Goal: Task Accomplishment & Management: Manage account settings

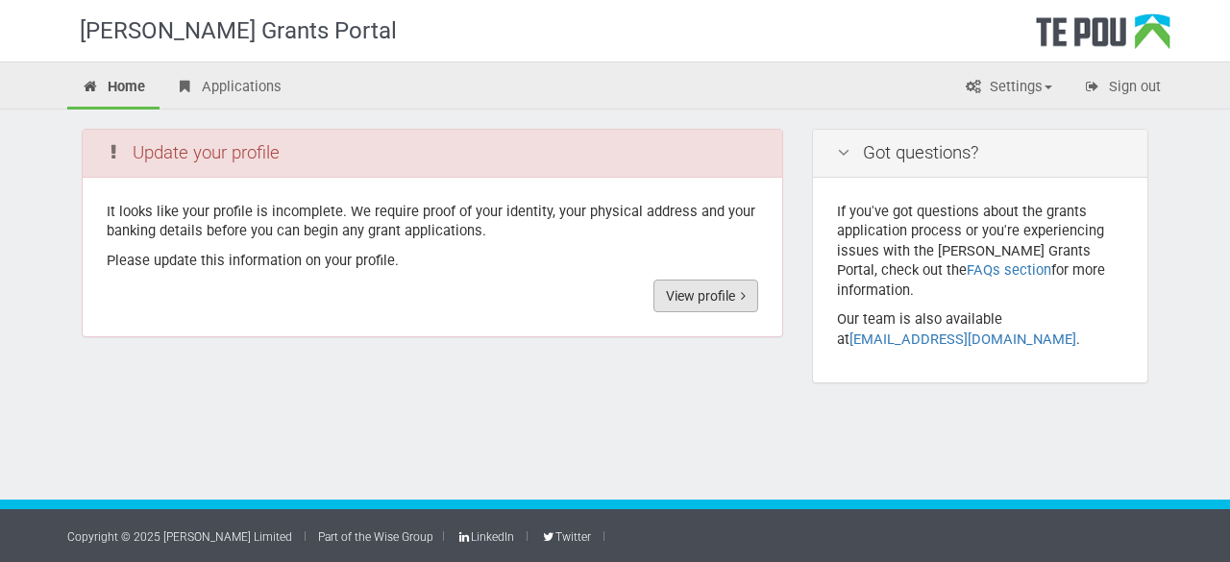
click at [669, 297] on link "View profile" at bounding box center [705, 296] width 105 height 33
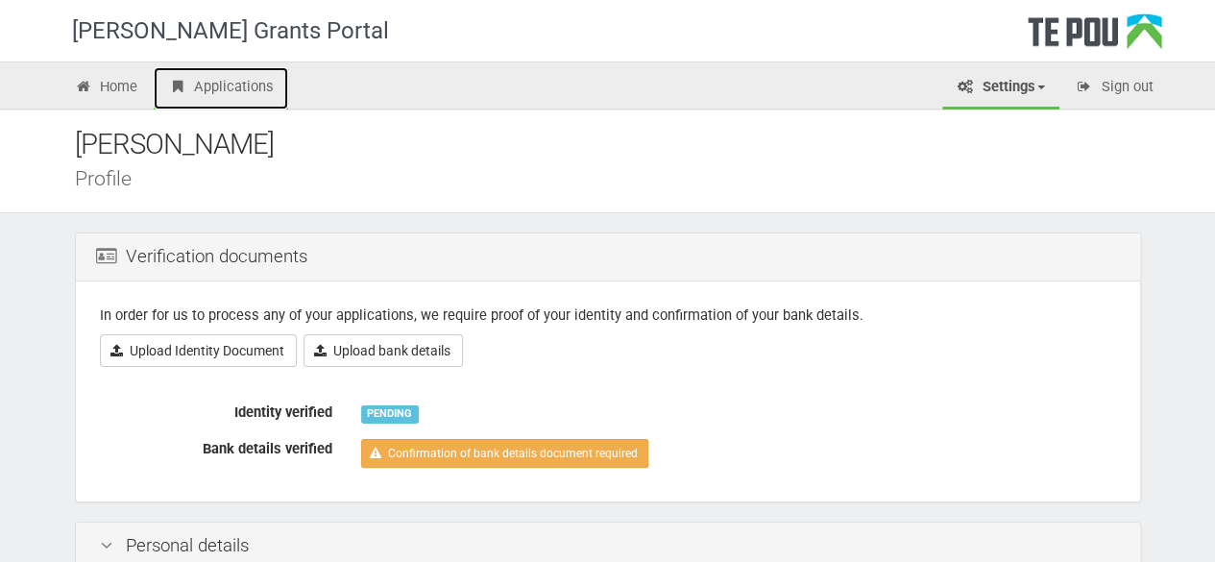
click at [210, 91] on link "Applications" at bounding box center [221, 88] width 134 height 42
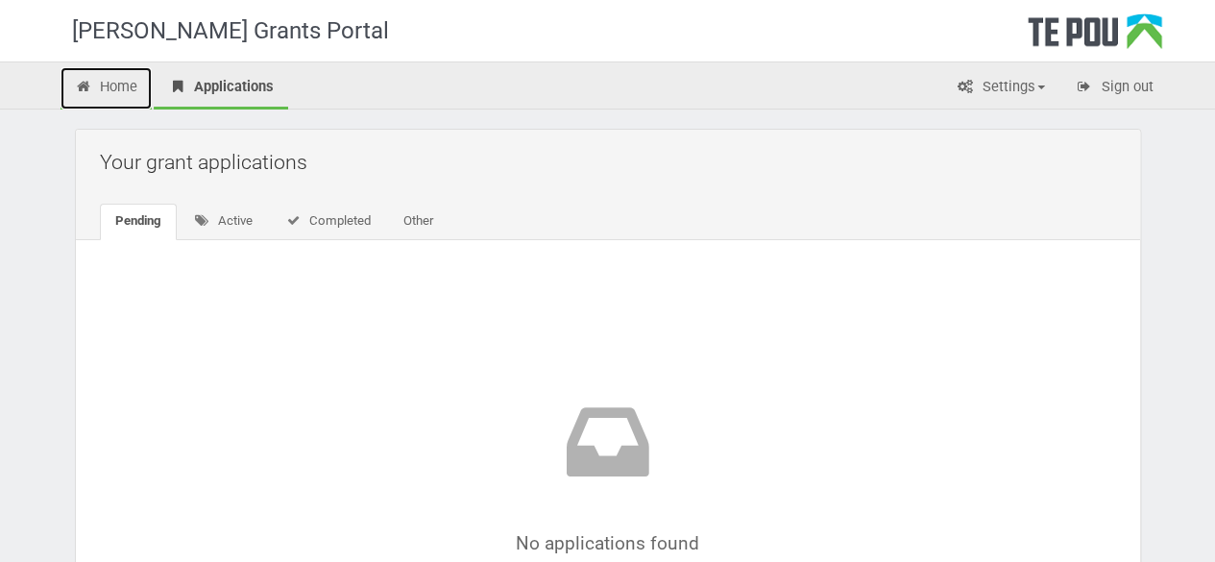
click at [127, 87] on link "Home" at bounding box center [107, 88] width 92 height 42
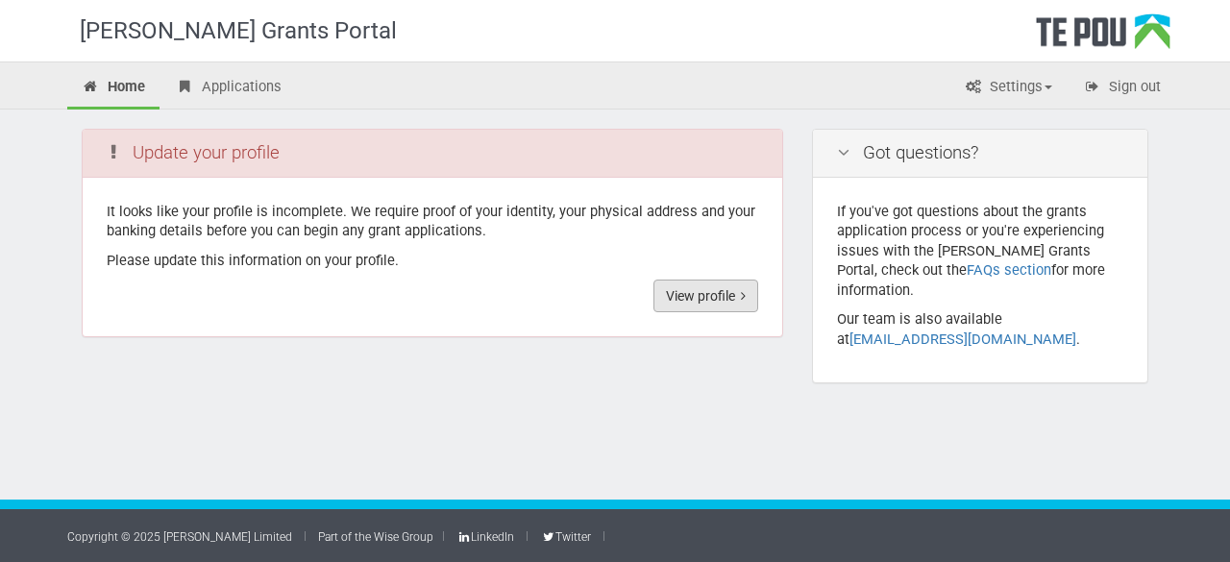
click at [721, 293] on link "View profile" at bounding box center [705, 296] width 105 height 33
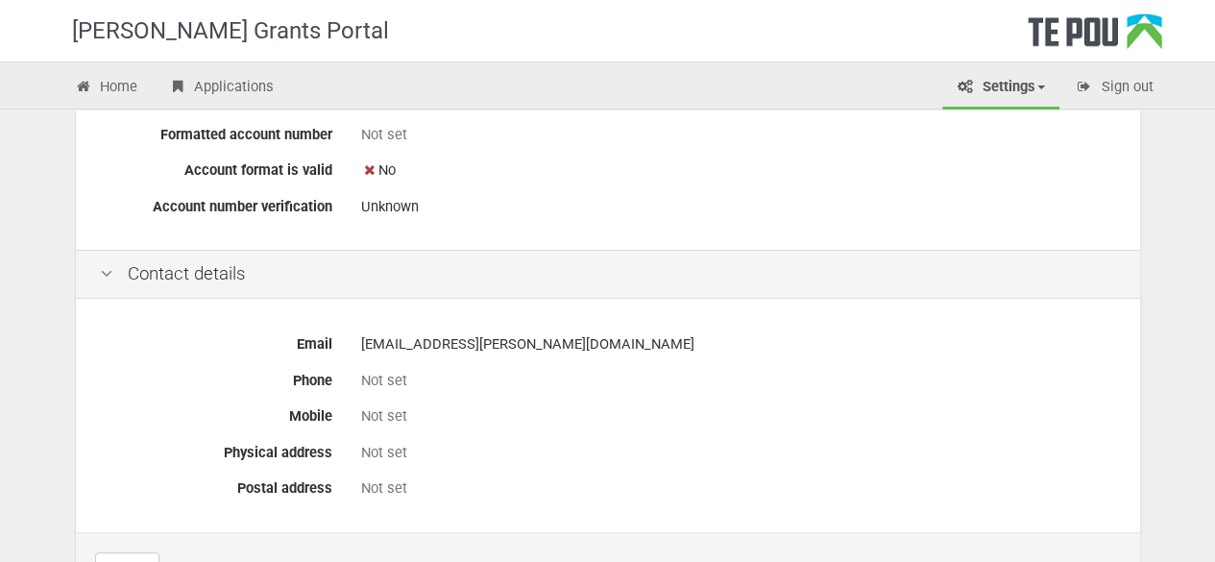
scroll to position [897, 0]
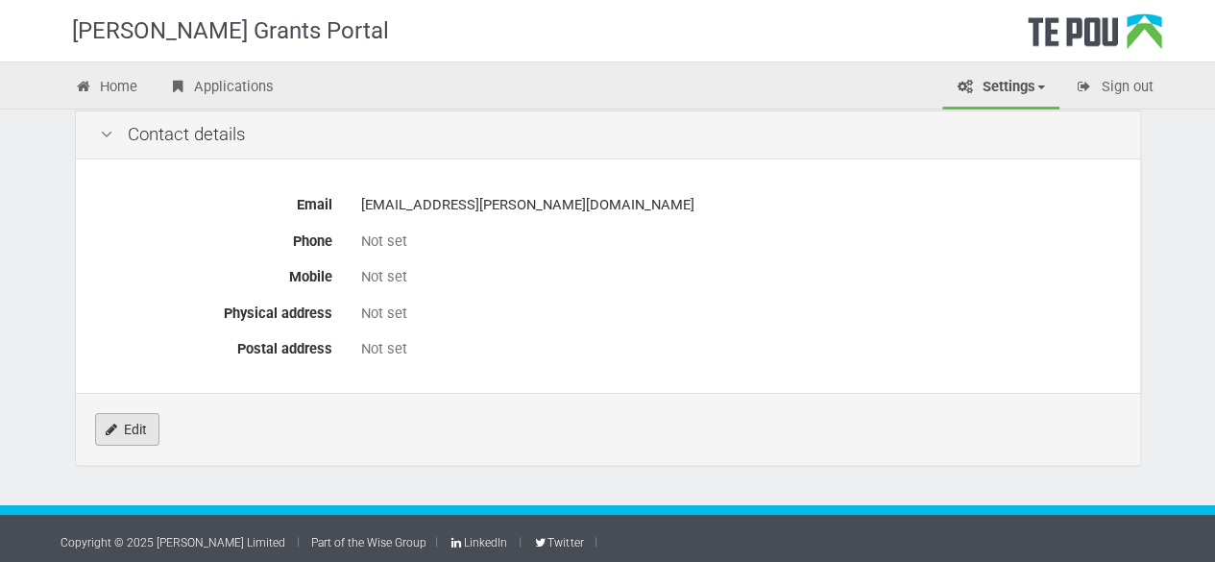
click at [137, 422] on link "Edit" at bounding box center [127, 429] width 64 height 33
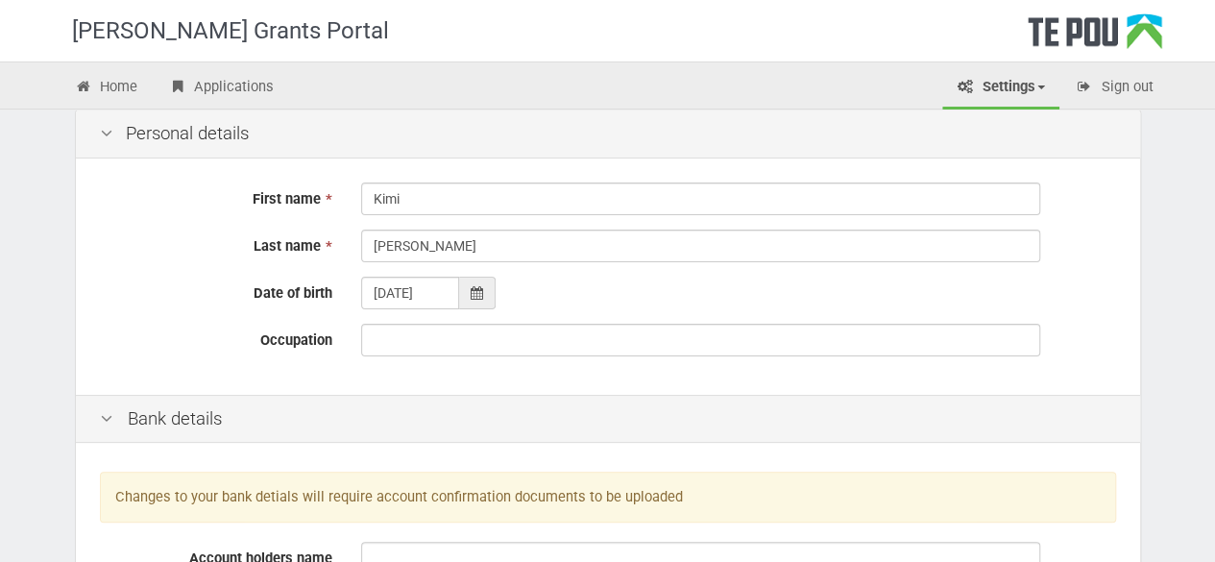
scroll to position [192, 0]
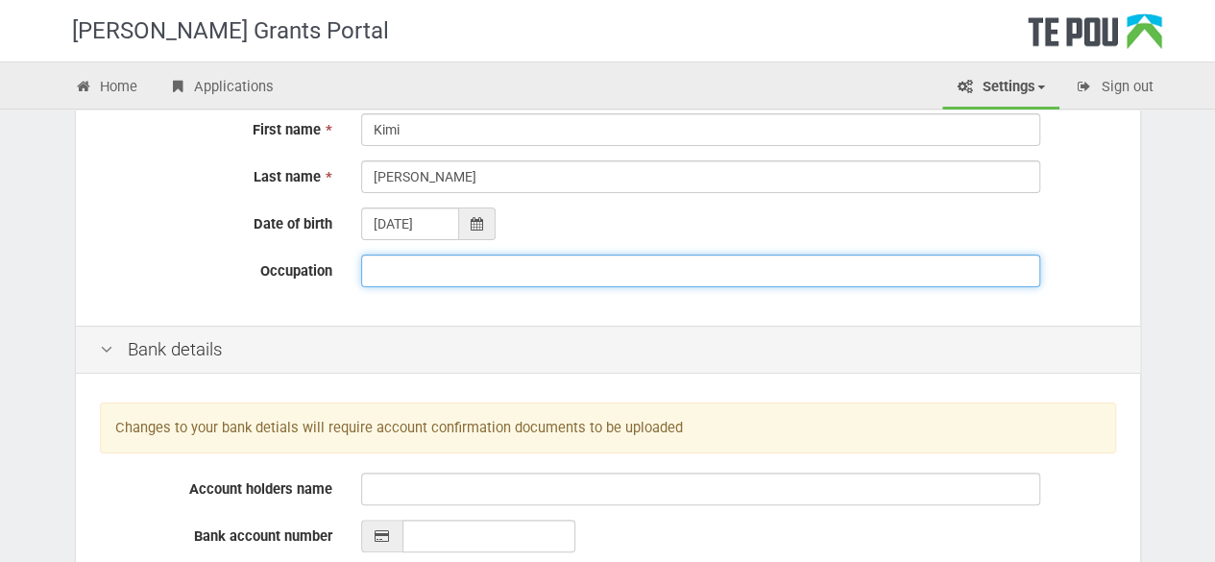
click at [538, 266] on input "Occupation" at bounding box center [700, 271] width 679 height 33
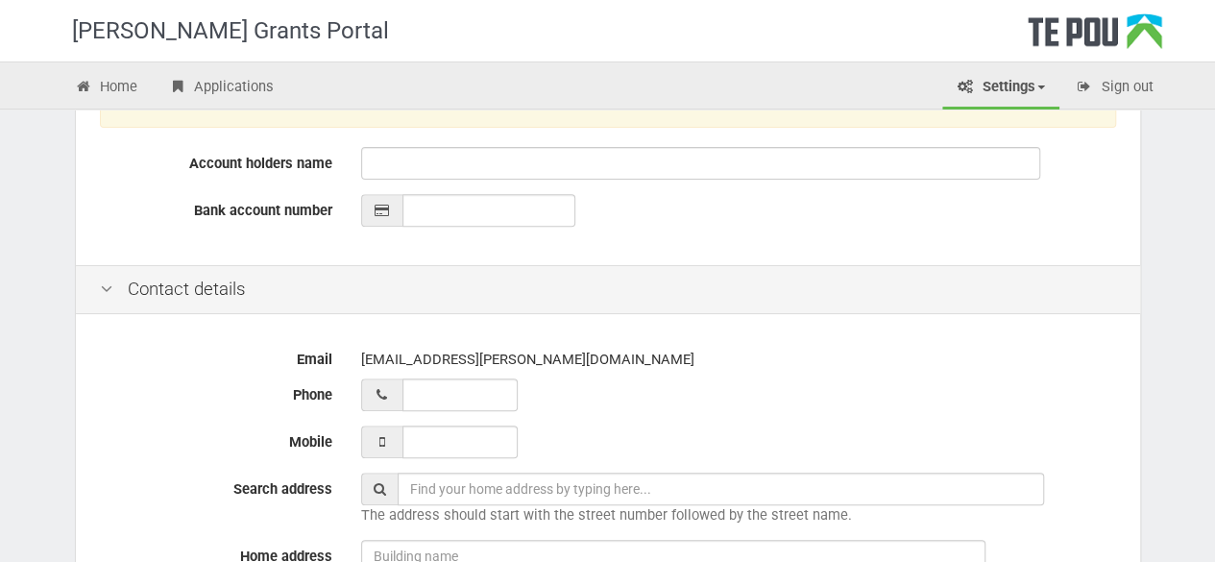
scroll to position [576, 0]
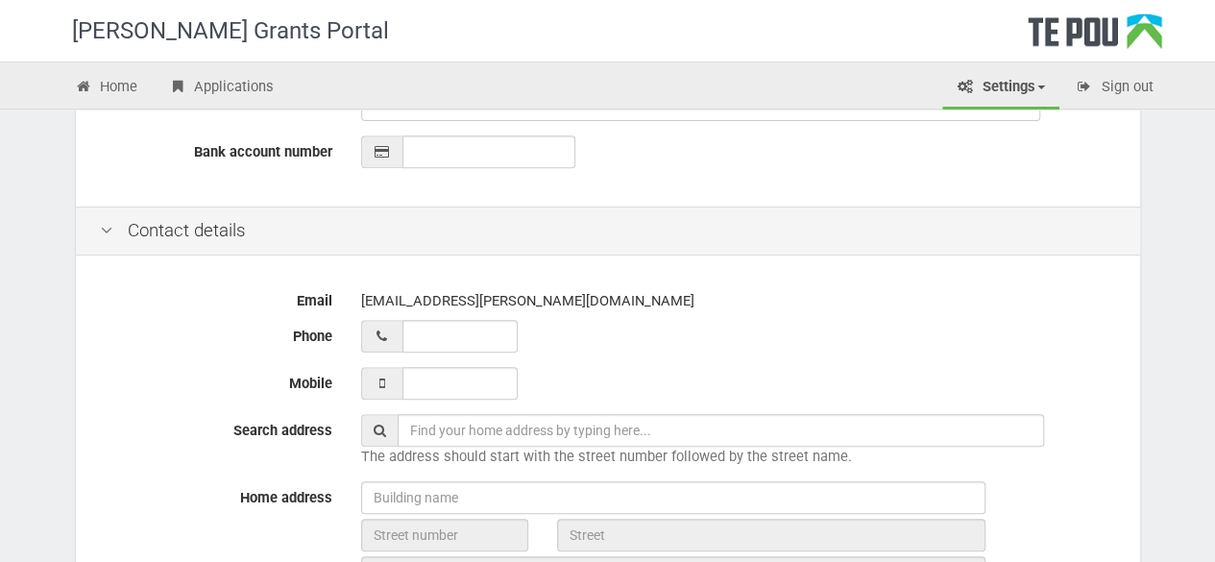
type input "[MEDICAL_DATA] worker"
type input "__ ___ ______"
click at [475, 344] on input "__ ___ ______" at bounding box center [459, 336] width 115 height 33
click at [476, 372] on input "___ ___ _____" at bounding box center [459, 383] width 115 height 33
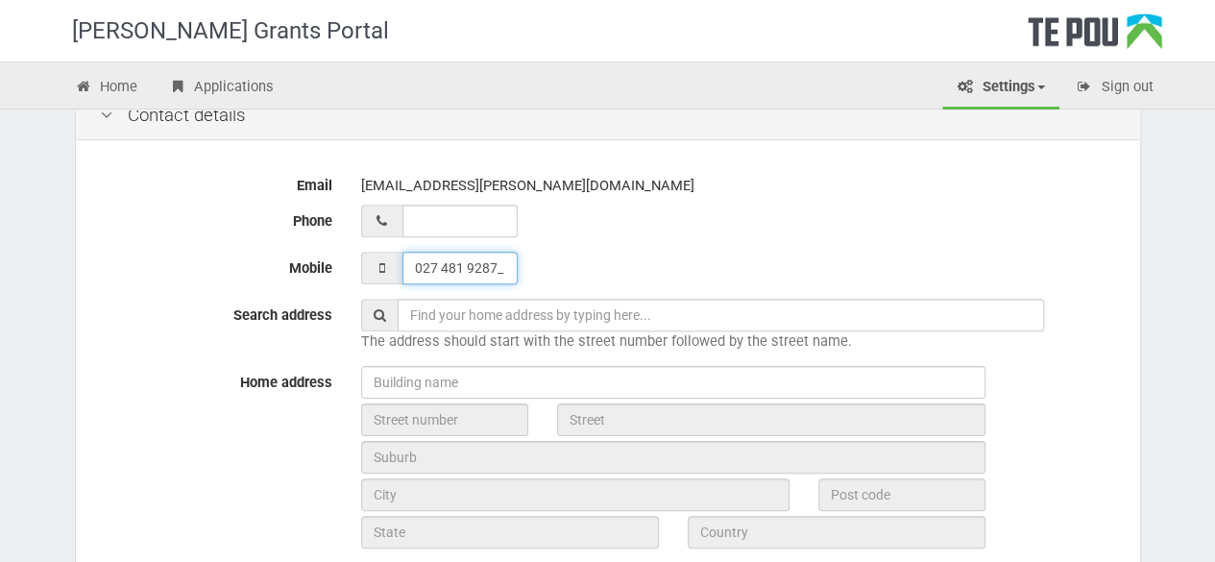
scroll to position [768, 0]
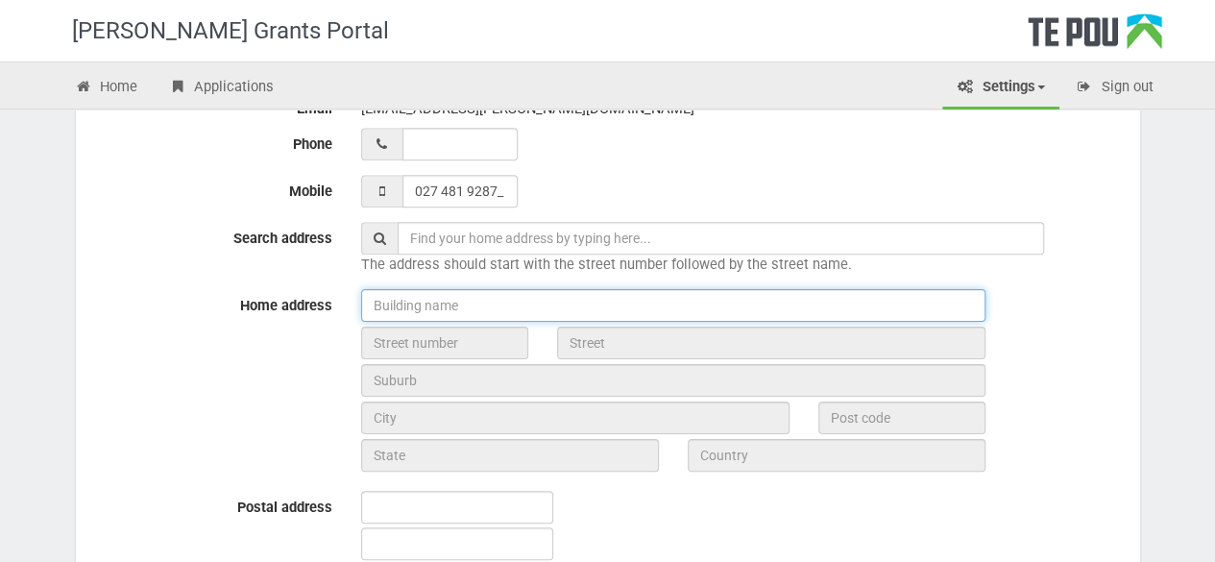
type input "027 481 9287"
click at [627, 308] on input "text" at bounding box center [673, 305] width 624 height 33
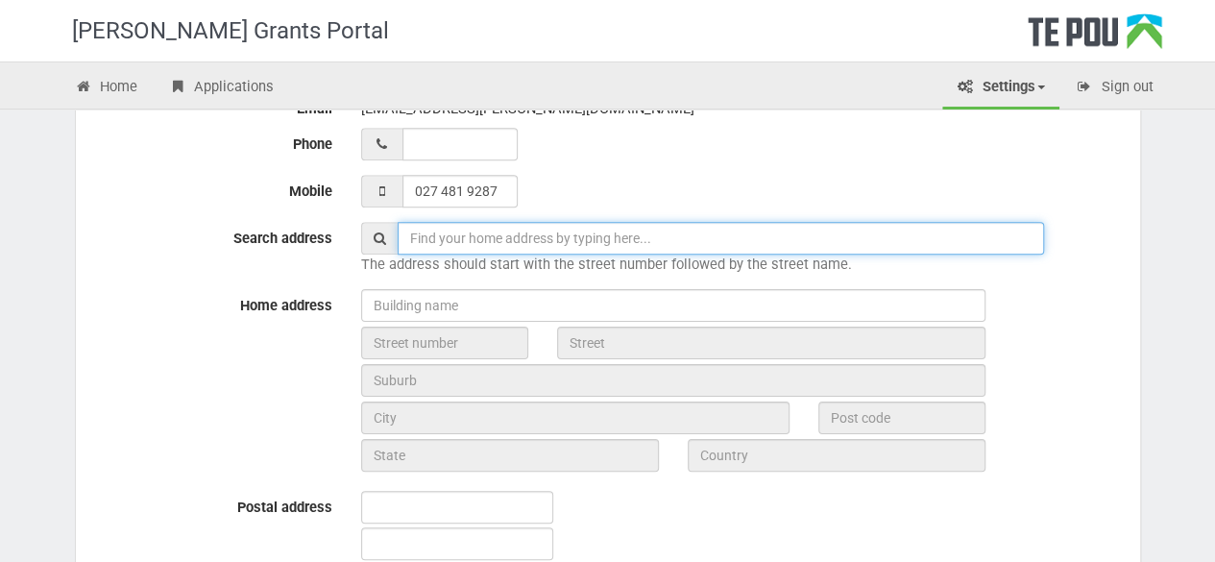
click at [672, 246] on input "text" at bounding box center [721, 238] width 646 height 33
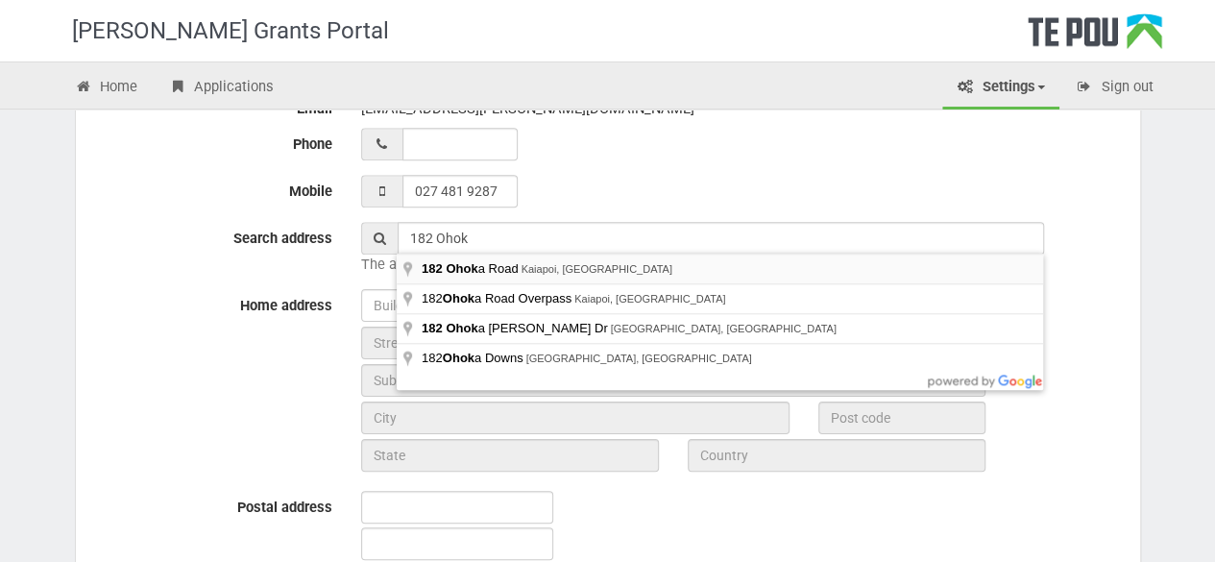
type input "182 Ohoka Road, Kaiapoi, New Zealand"
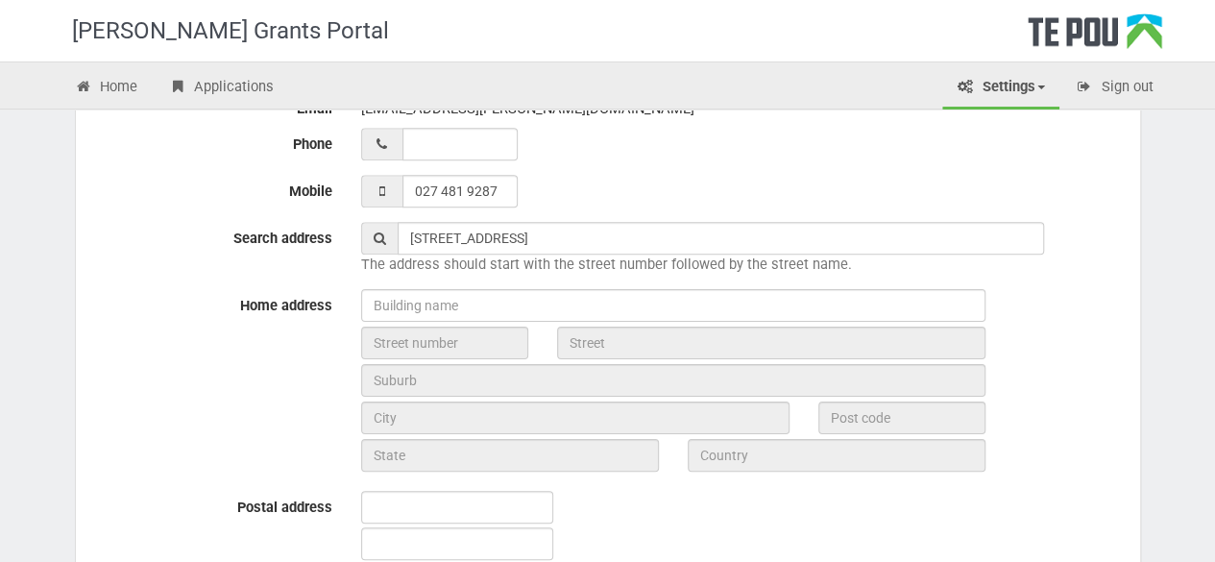
type input "182"
type input "Ohoka Road"
type input "Kaiapoi"
type input "7630"
type input "Canterbury Region"
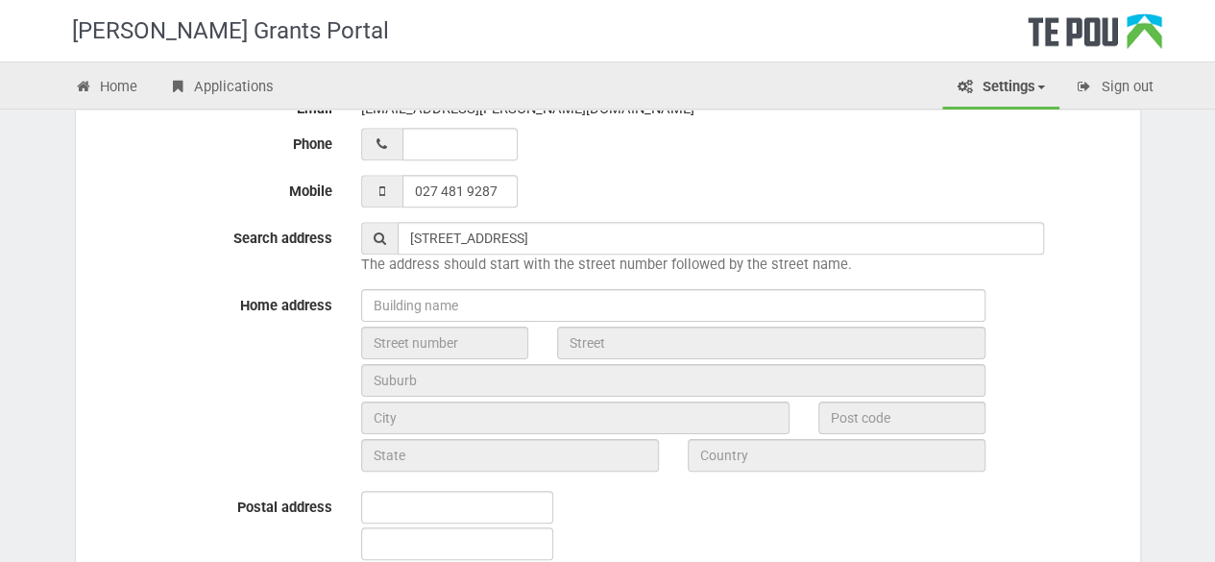
type input "New Zealand"
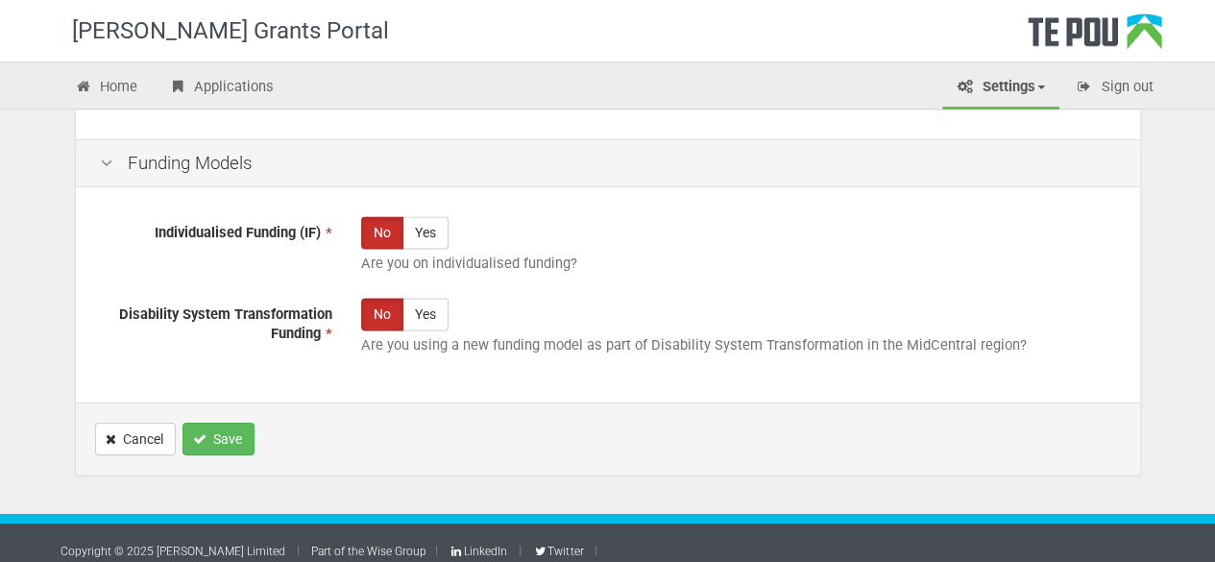
scroll to position [1314, 0]
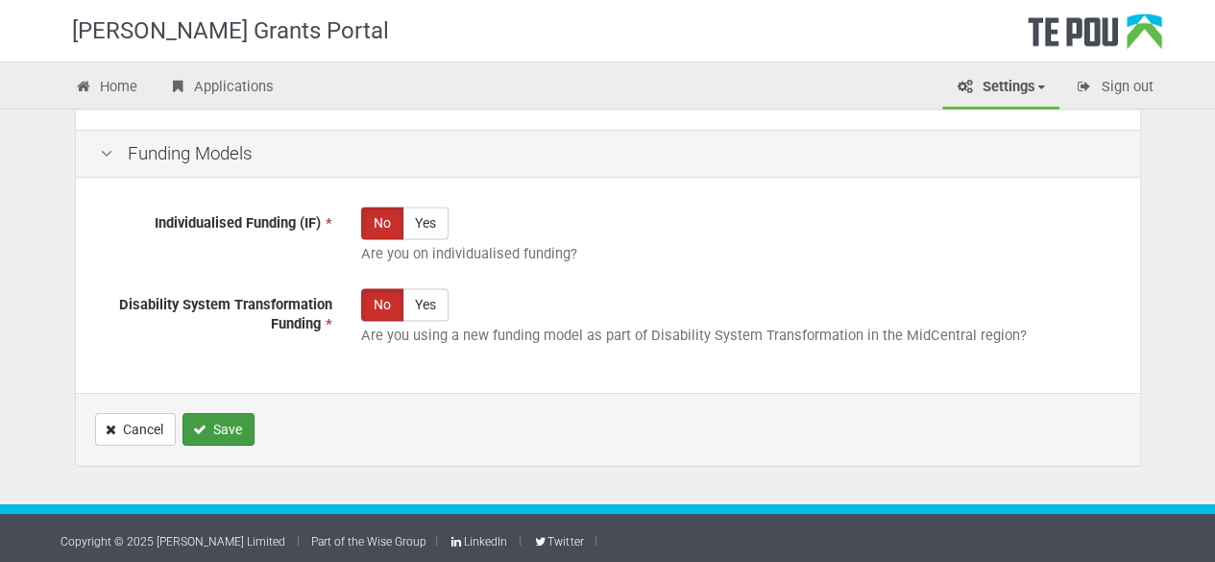
click at [219, 414] on button "Save" at bounding box center [219, 429] width 72 height 33
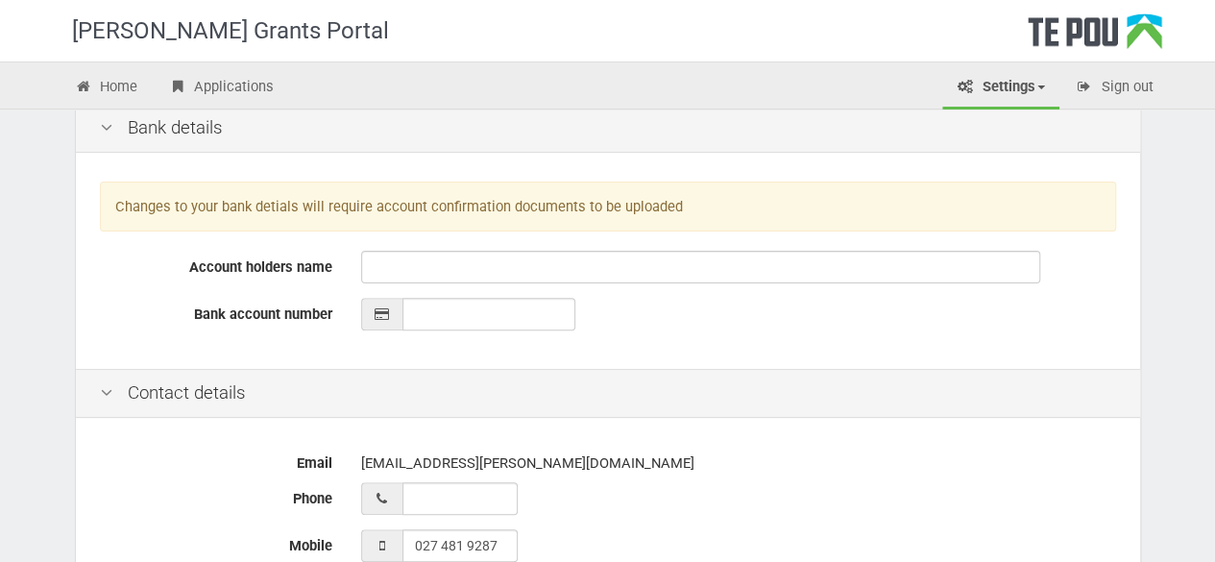
scroll to position [420, 0]
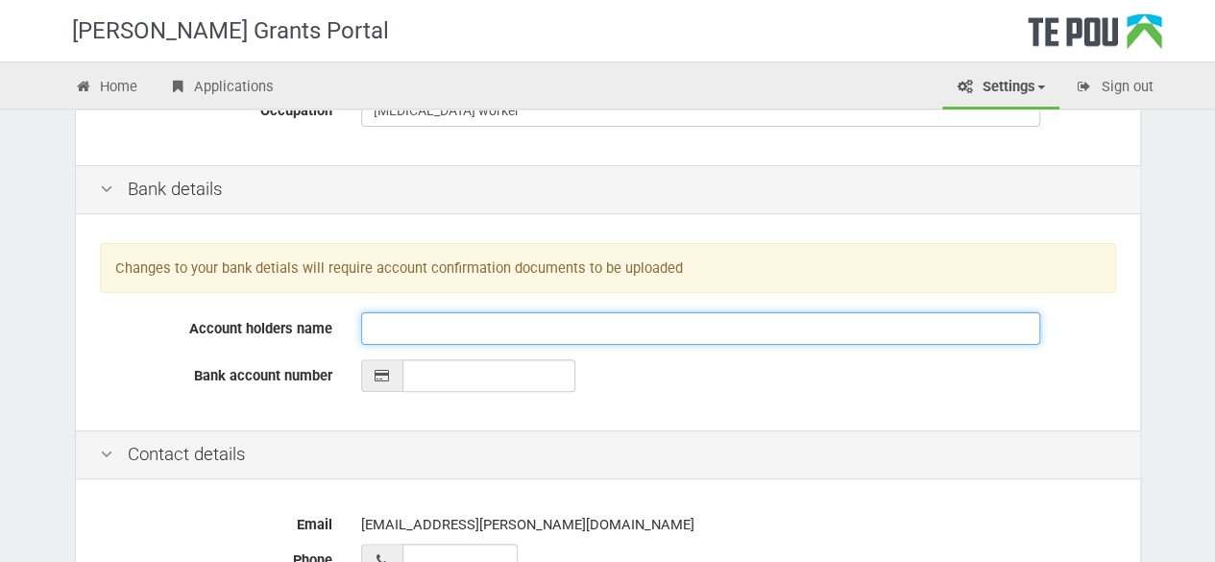
click at [614, 335] on input "Account holders name" at bounding box center [700, 328] width 679 height 33
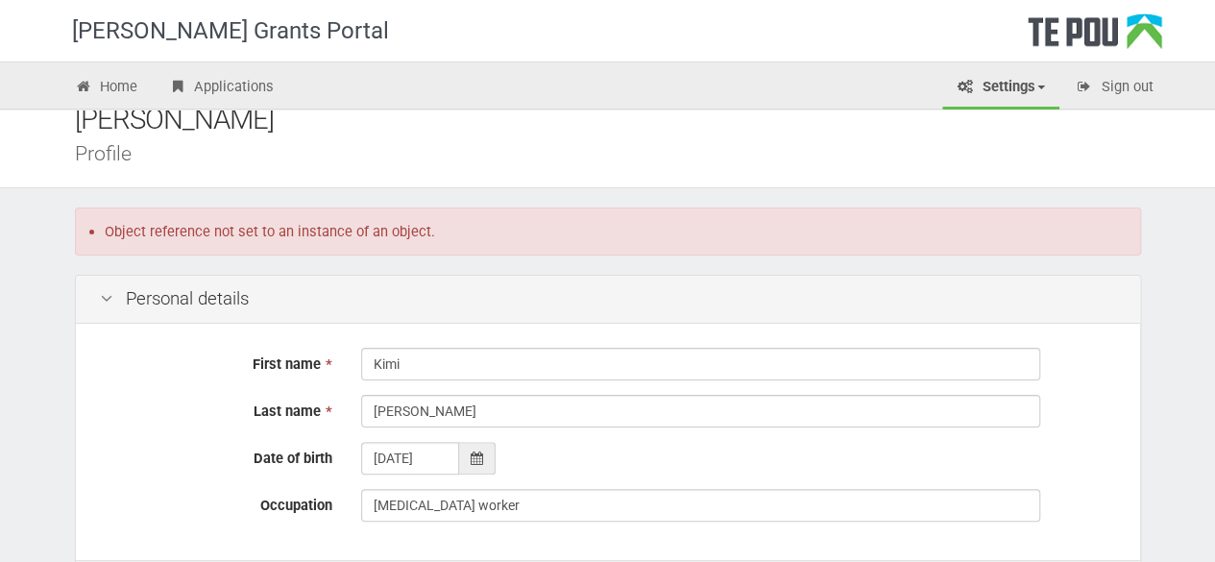
scroll to position [0, 0]
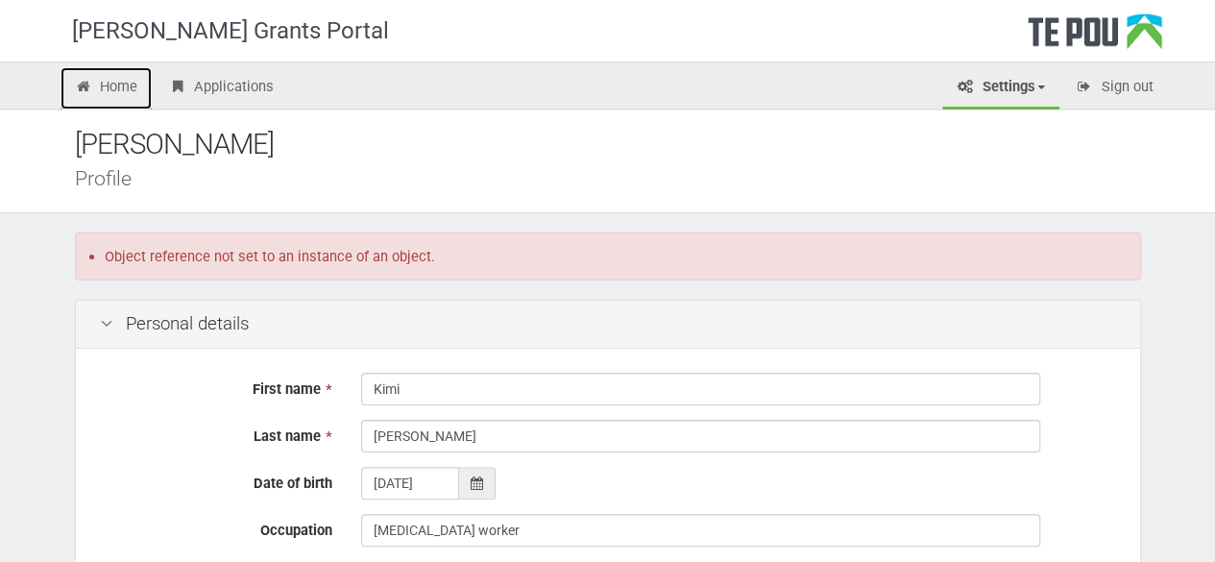
click at [110, 89] on link "Home" at bounding box center [107, 88] width 92 height 42
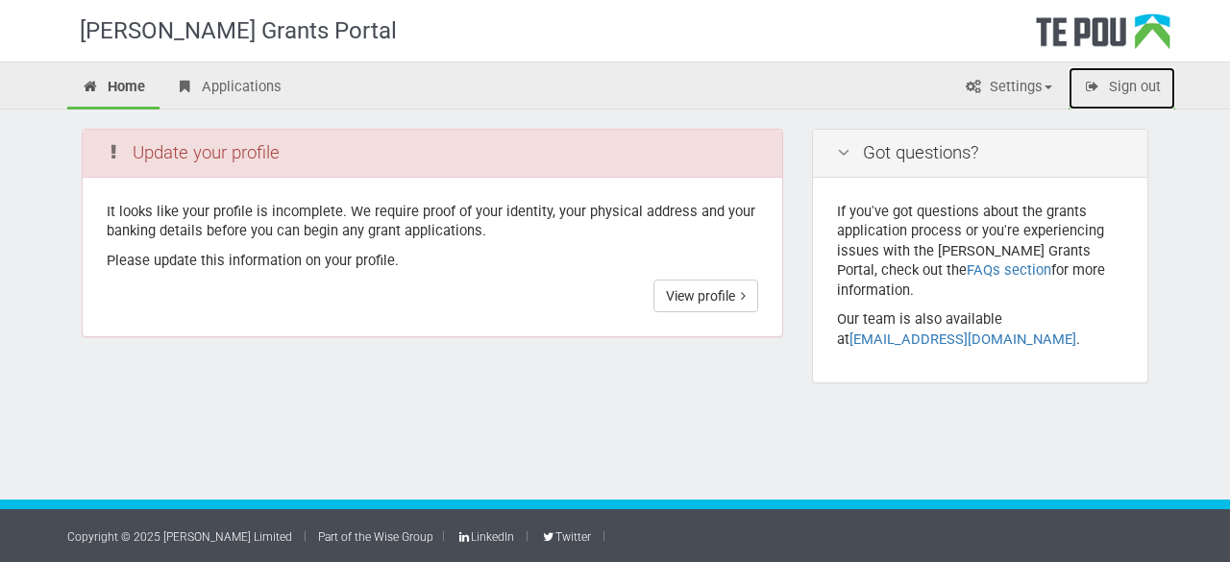
click at [1125, 80] on link "Sign out" at bounding box center [1121, 88] width 107 height 42
